Goal: Book appointment/travel/reservation

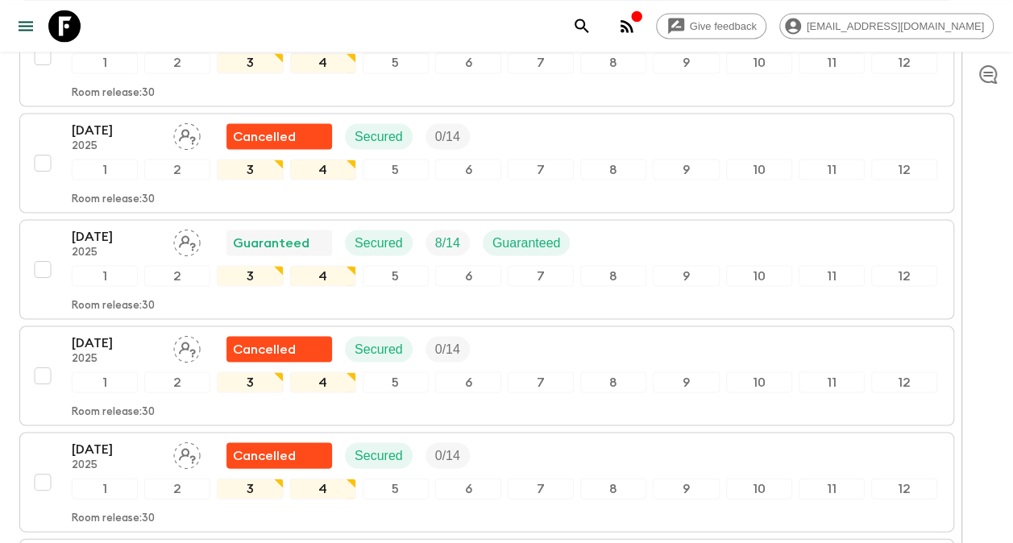
scroll to position [1376, 0]
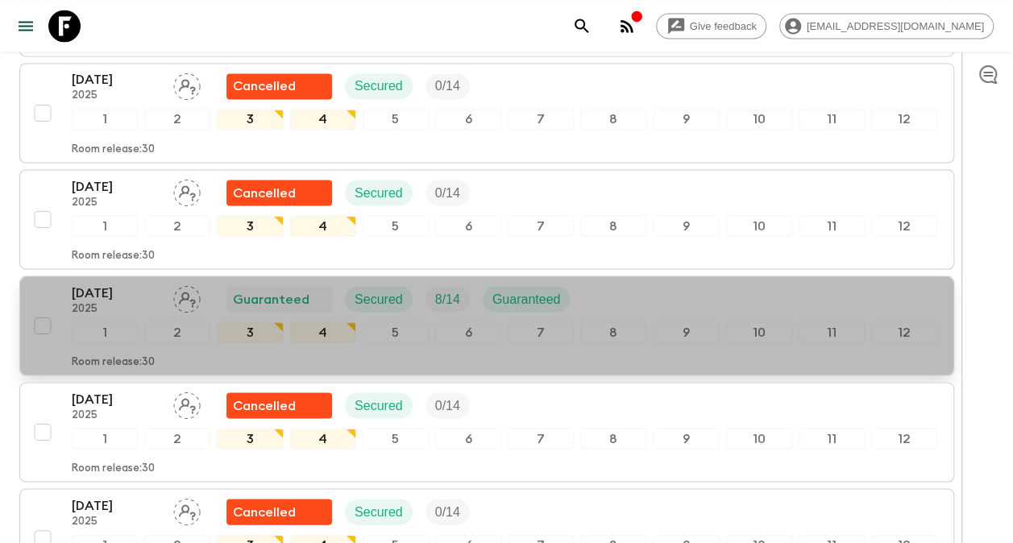
click at [102, 283] on p "[DATE]" at bounding box center [116, 292] width 89 height 19
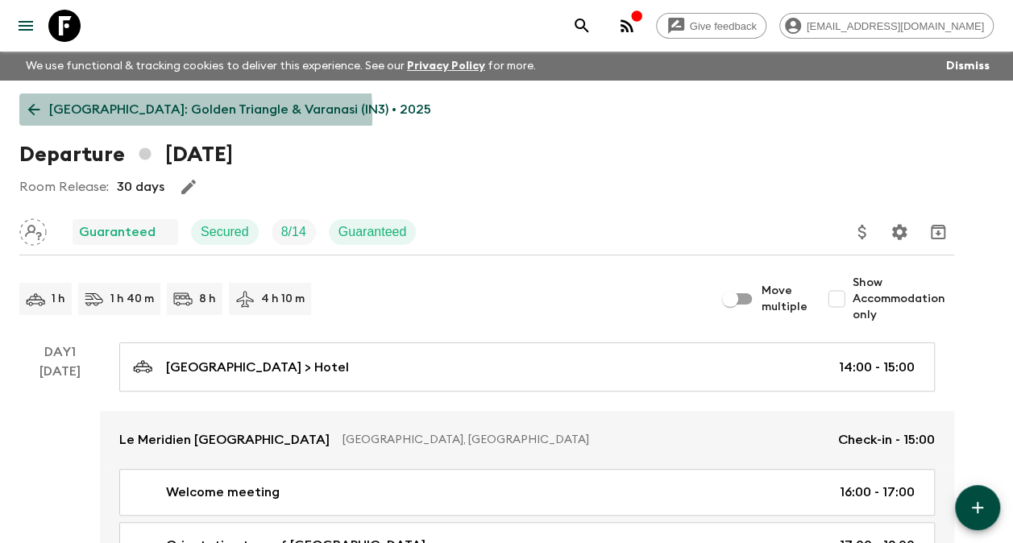
click at [87, 114] on p "[GEOGRAPHIC_DATA]: Golden Triangle & Varanasi (IN3) • 2025" at bounding box center [240, 109] width 382 height 19
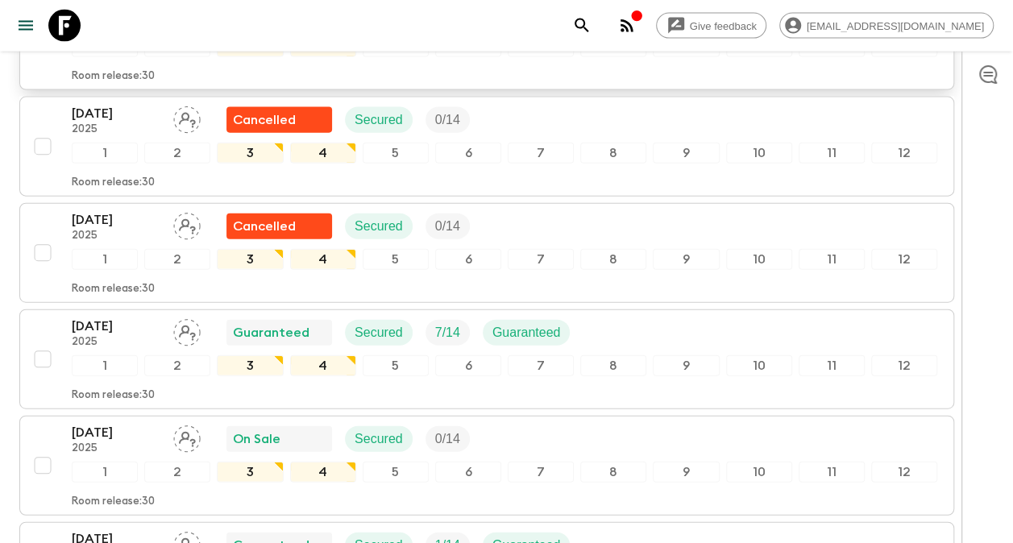
scroll to position [1772, 0]
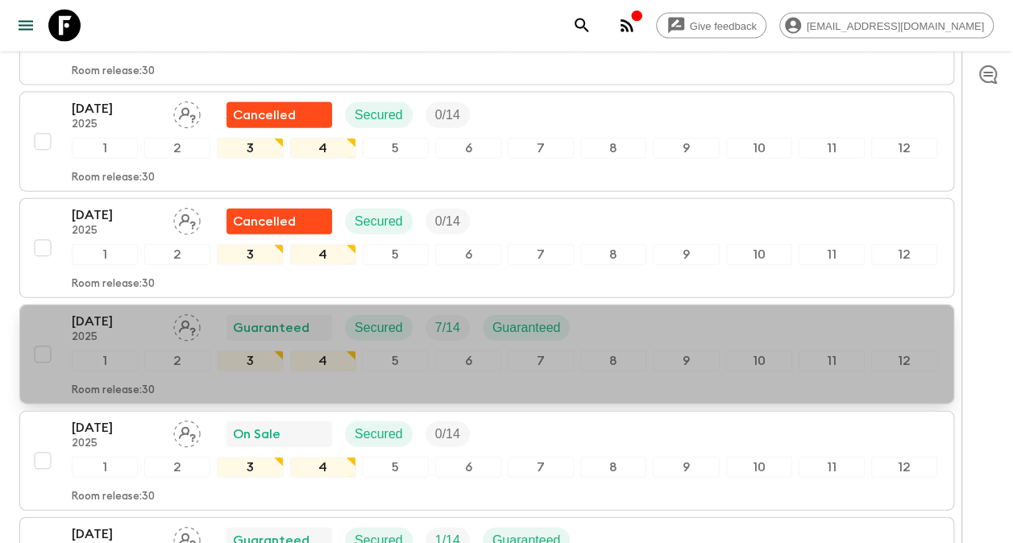
click at [106, 312] on p "[DATE]" at bounding box center [116, 321] width 89 height 19
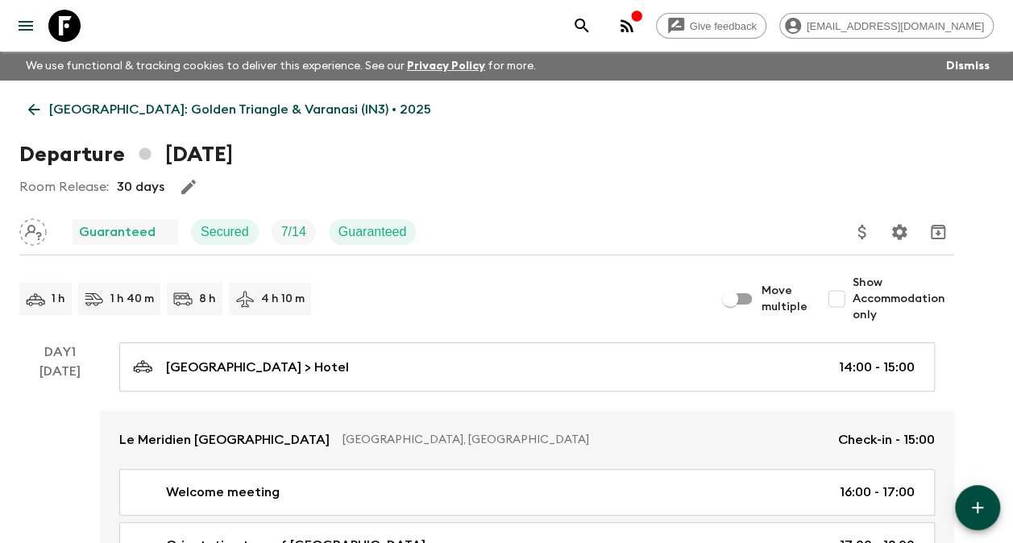
click at [73, 114] on p "[GEOGRAPHIC_DATA]: Golden Triangle & Varanasi (IN3) • 2025" at bounding box center [240, 109] width 382 height 19
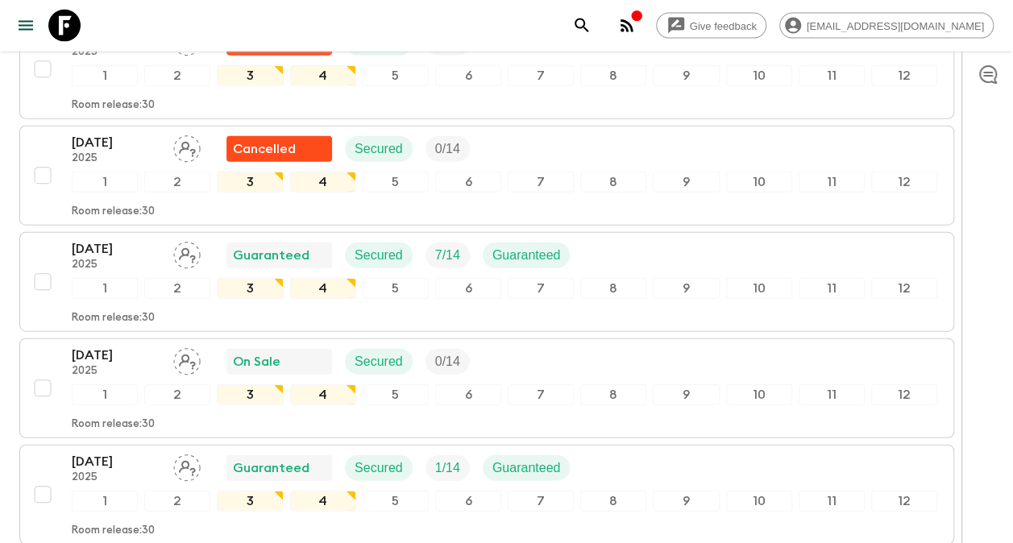
scroll to position [1859, 0]
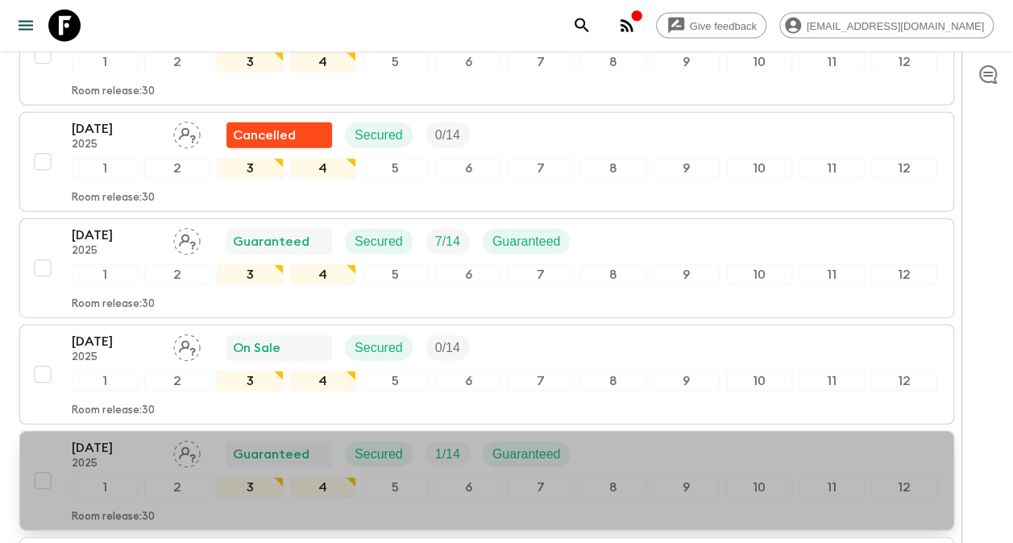
click at [118, 458] on p "2025" at bounding box center [116, 464] width 89 height 13
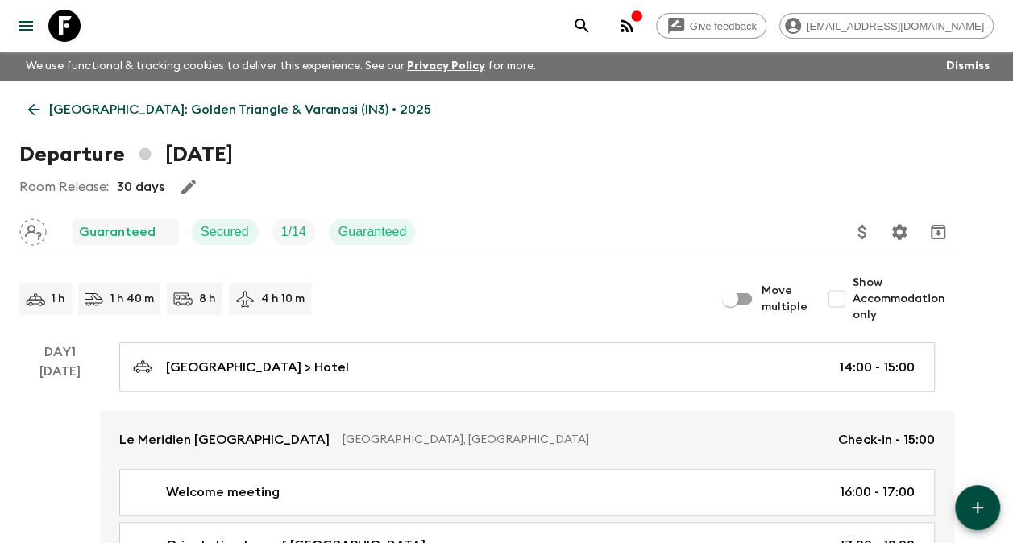
click at [55, 103] on p "[GEOGRAPHIC_DATA]: Golden Triangle & Varanasi (IN3) • 2025" at bounding box center [240, 109] width 382 height 19
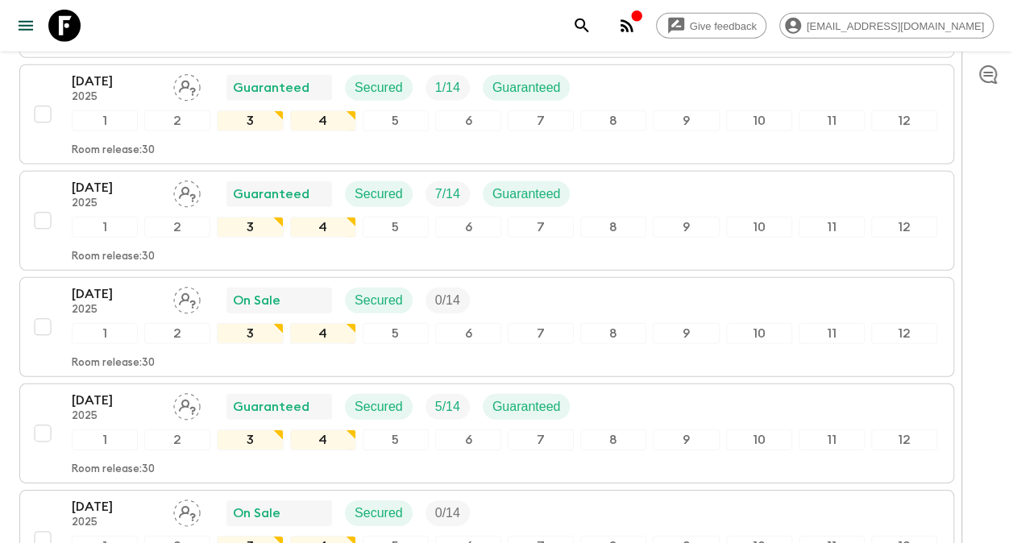
scroll to position [2221, 0]
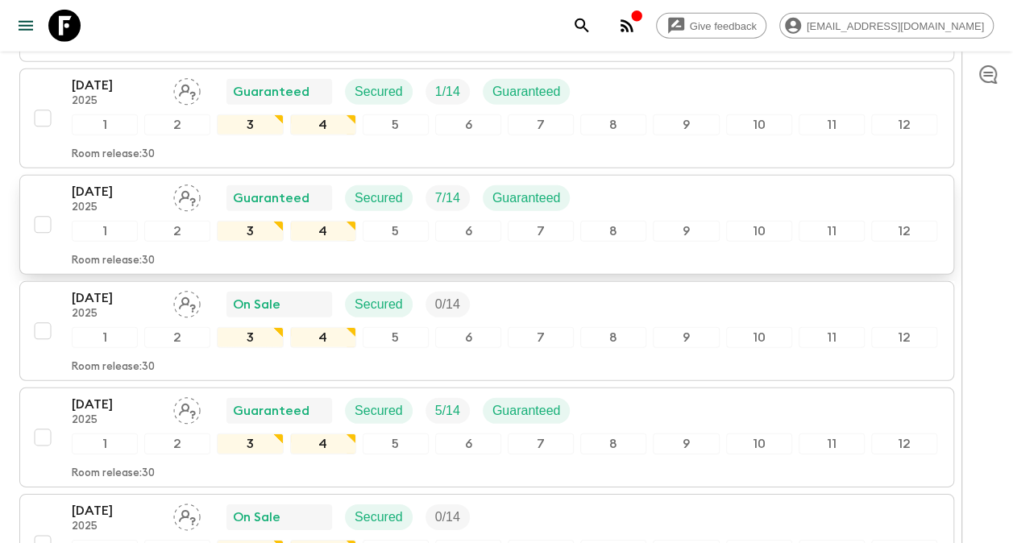
click at [111, 182] on p "[DATE]" at bounding box center [116, 191] width 89 height 19
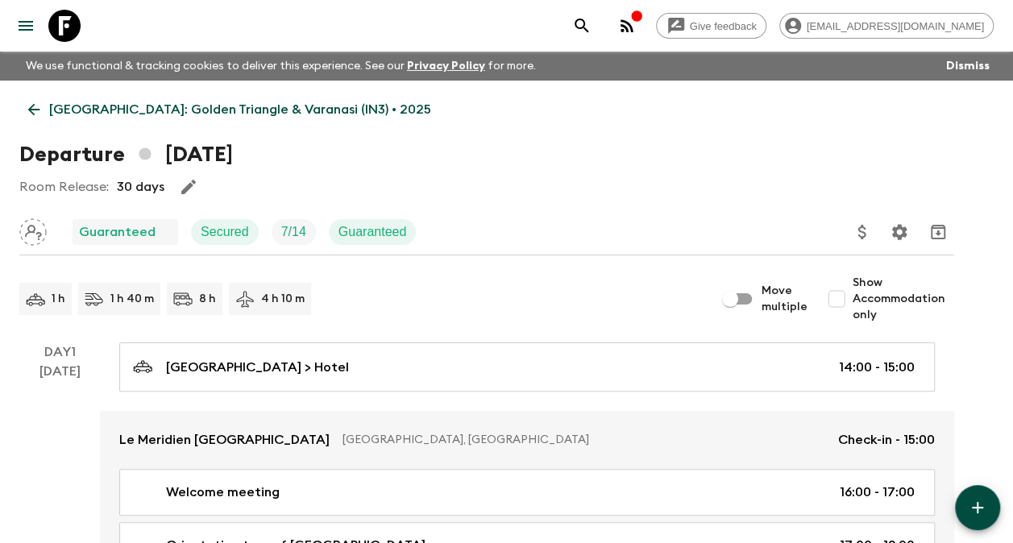
click at [87, 100] on link "[GEOGRAPHIC_DATA]: Golden Triangle & Varanasi (IN3) • 2025" at bounding box center [229, 109] width 421 height 32
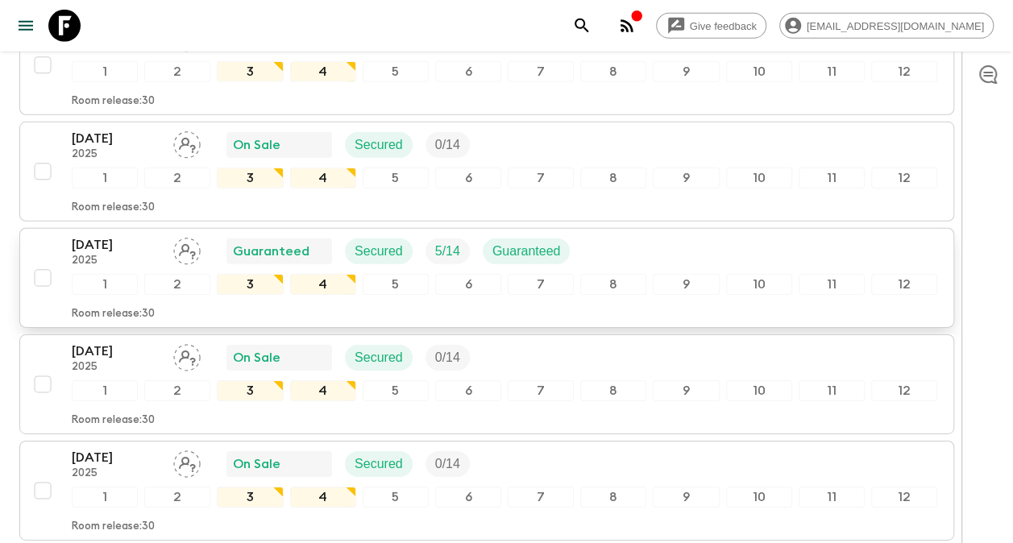
scroll to position [2386, 0]
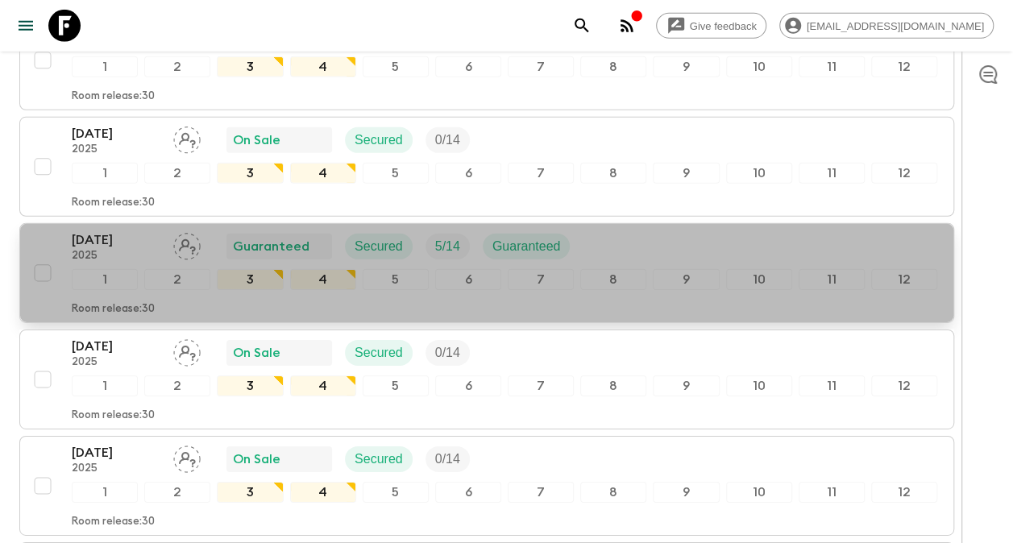
click at [102, 230] on p "[DATE]" at bounding box center [116, 239] width 89 height 19
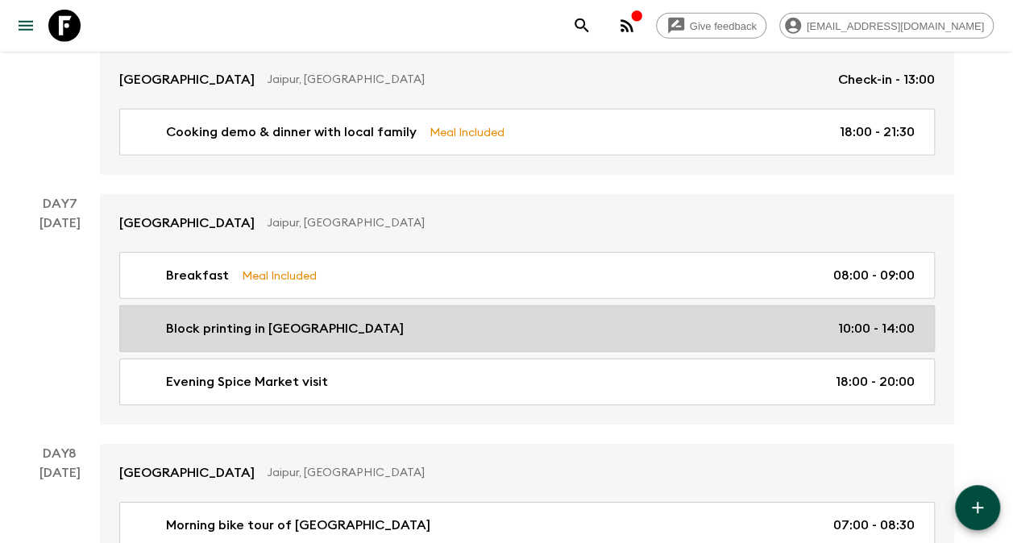
scroll to position [2498, 0]
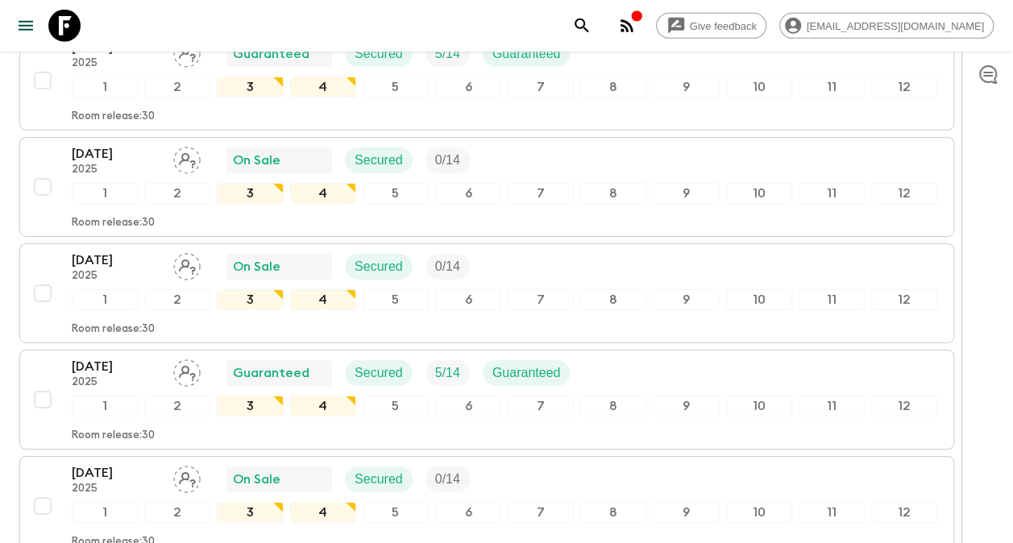
scroll to position [2659, 0]
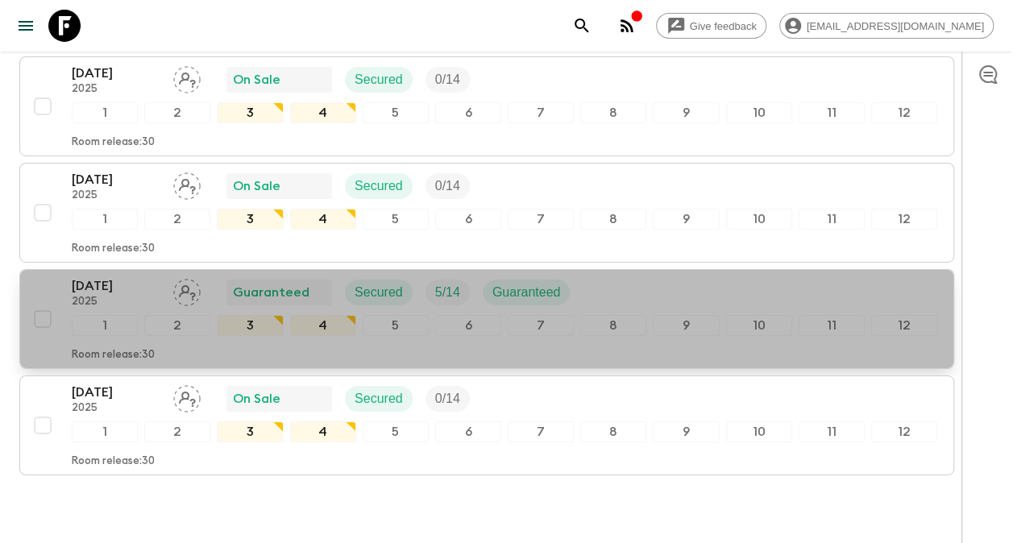
click at [99, 276] on p "[DATE]" at bounding box center [116, 285] width 89 height 19
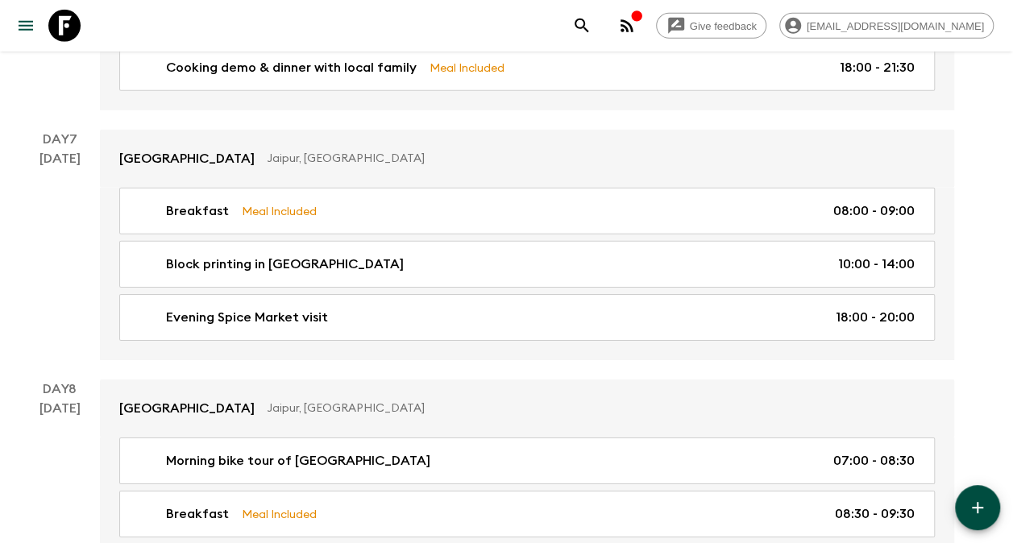
scroll to position [2428, 0]
